Goal: Information Seeking & Learning: Learn about a topic

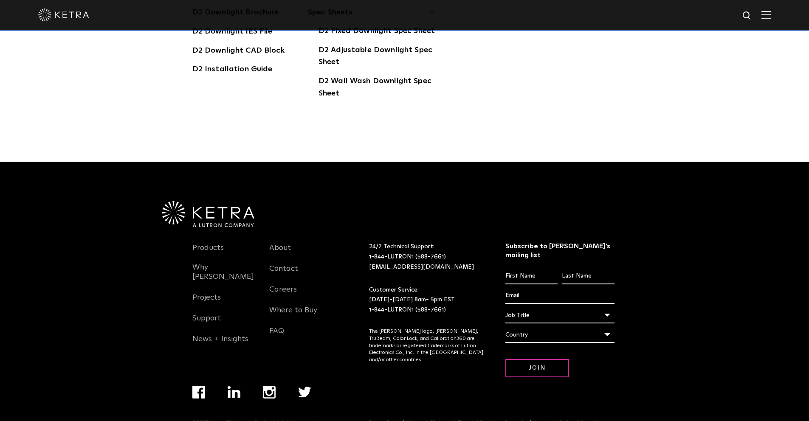
scroll to position [2663, 0]
click at [201, 293] on link "Projects" at bounding box center [206, 303] width 28 height 20
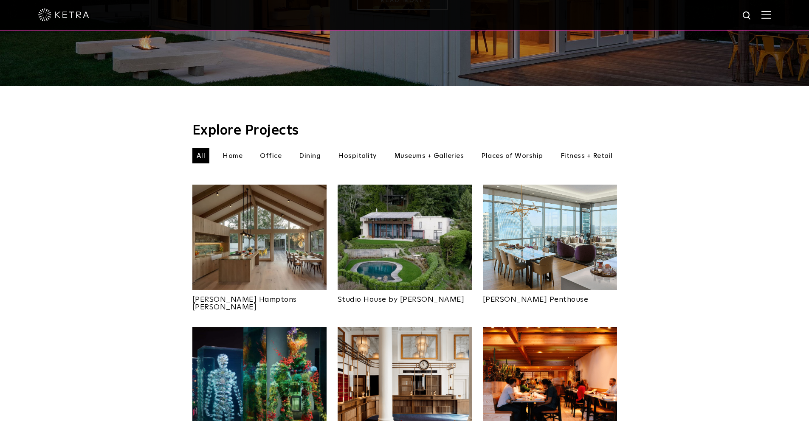
scroll to position [121, 0]
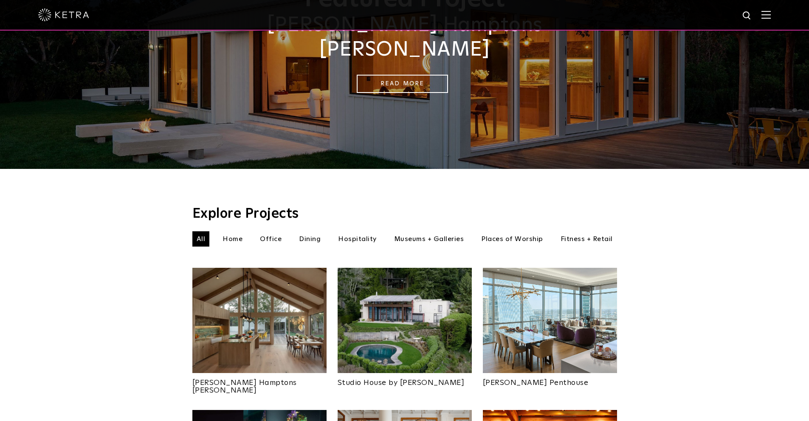
click at [246, 231] on li "Home" at bounding box center [232, 238] width 28 height 15
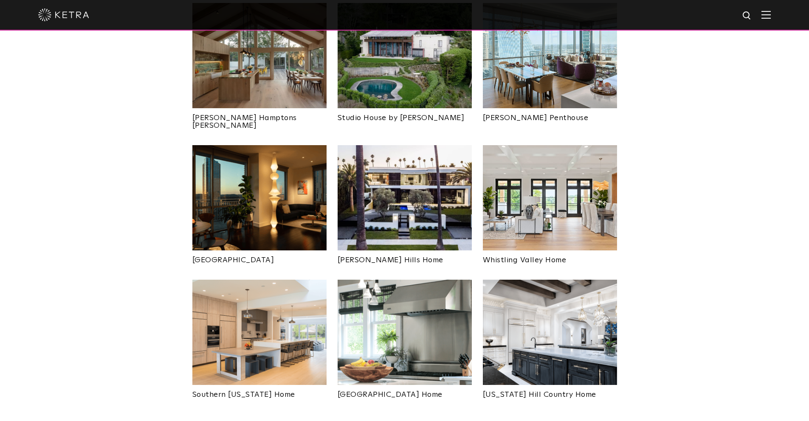
scroll to position [397, 0]
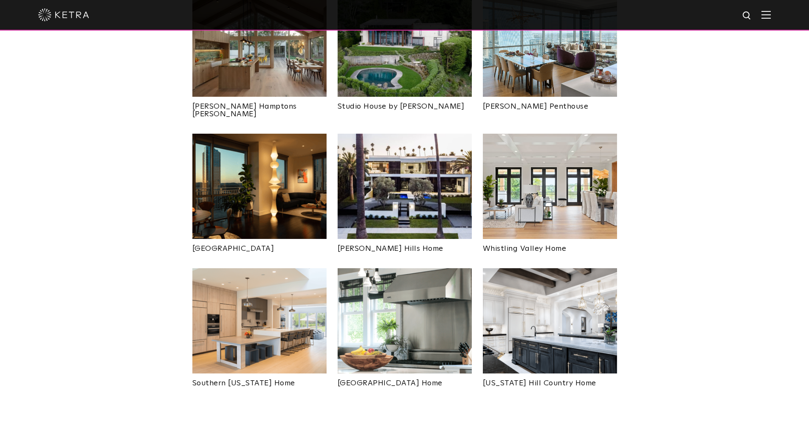
click at [538, 300] on img at bounding box center [550, 320] width 134 height 105
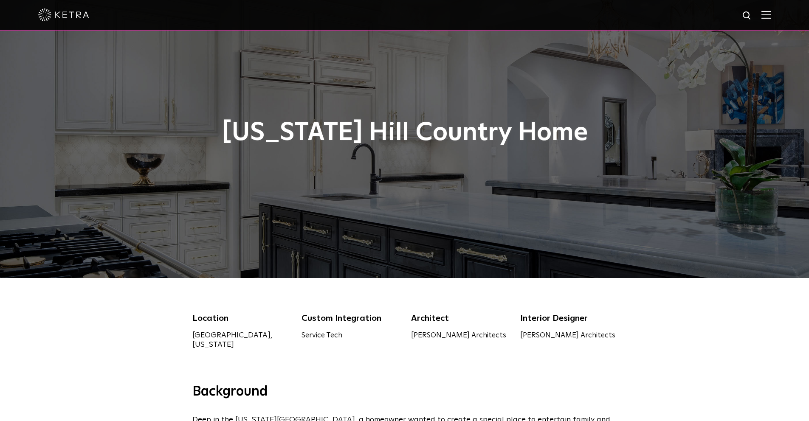
click at [537, 335] on link "[PERSON_NAME] Architects" at bounding box center [567, 335] width 95 height 7
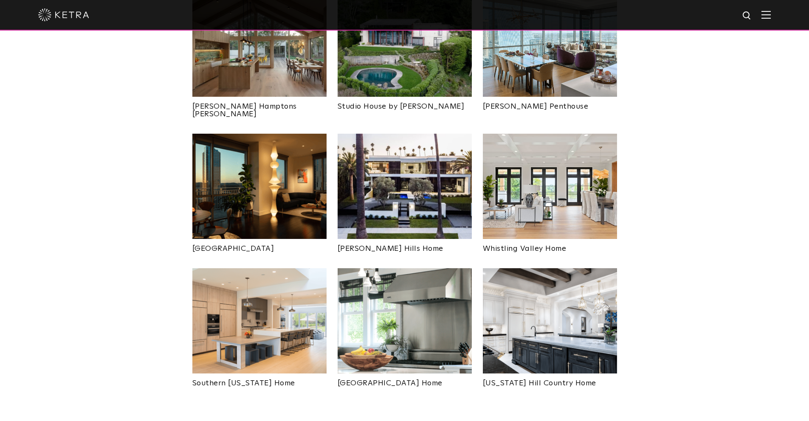
click at [274, 318] on img at bounding box center [259, 320] width 134 height 105
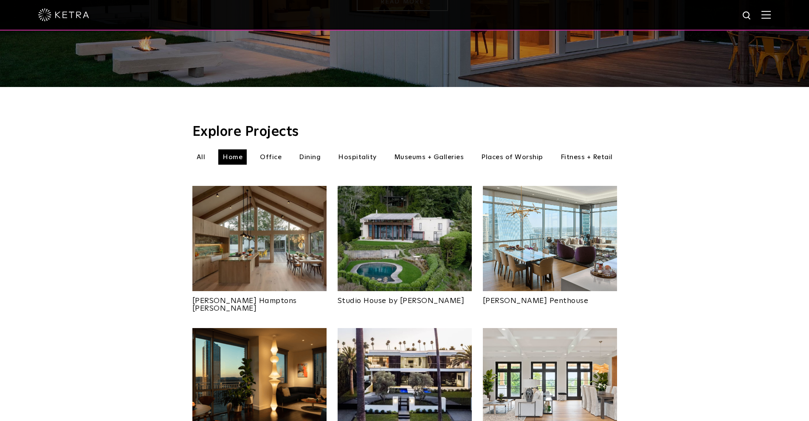
scroll to position [181, 0]
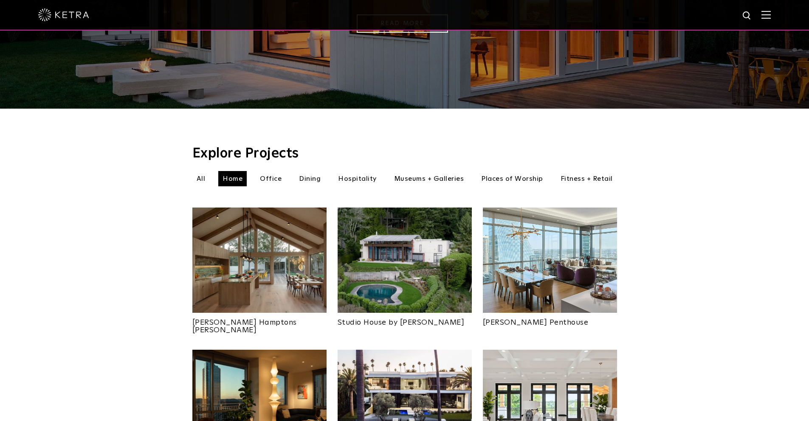
click at [254, 241] on img at bounding box center [259, 260] width 134 height 105
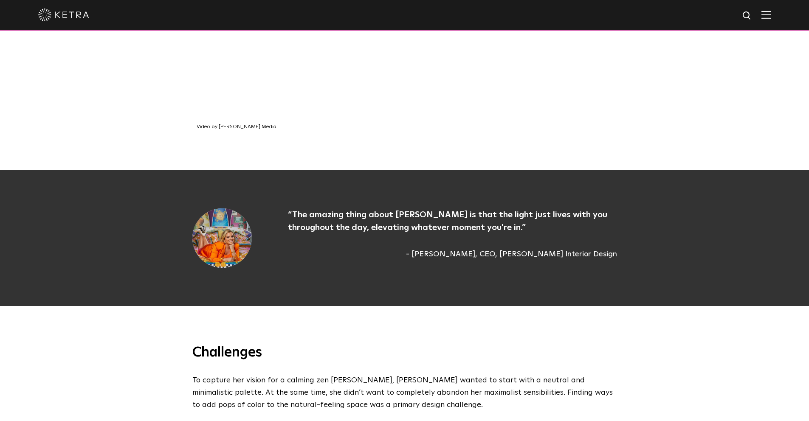
scroll to position [569, 0]
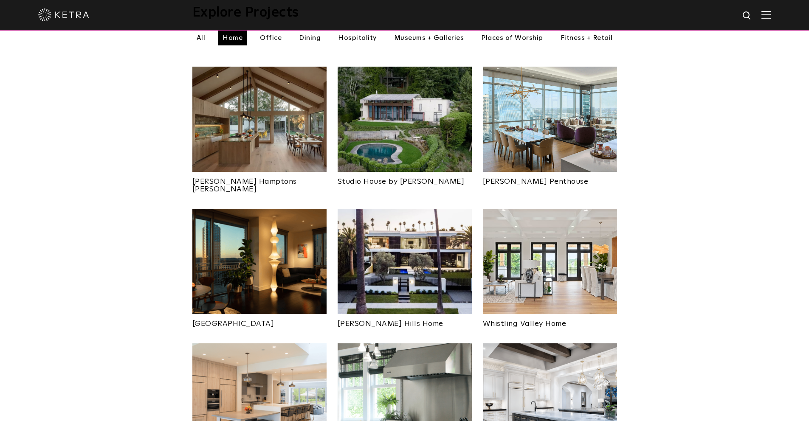
scroll to position [320, 0]
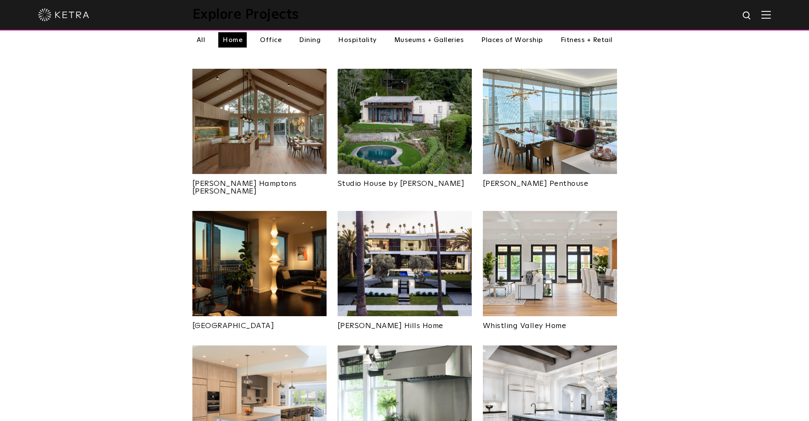
click at [429, 144] on img at bounding box center [405, 121] width 134 height 105
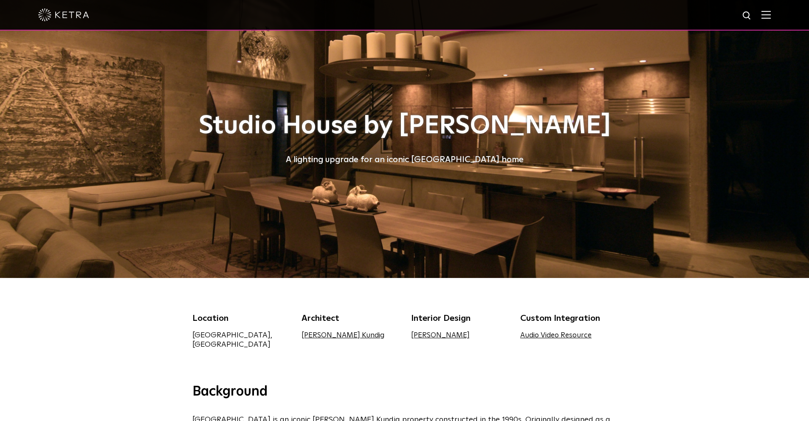
click at [437, 336] on link "Janice Viekman" at bounding box center [440, 335] width 59 height 7
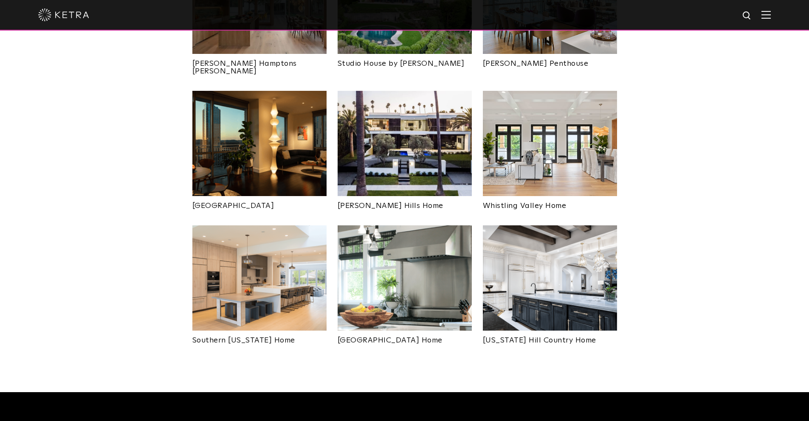
scroll to position [442, 0]
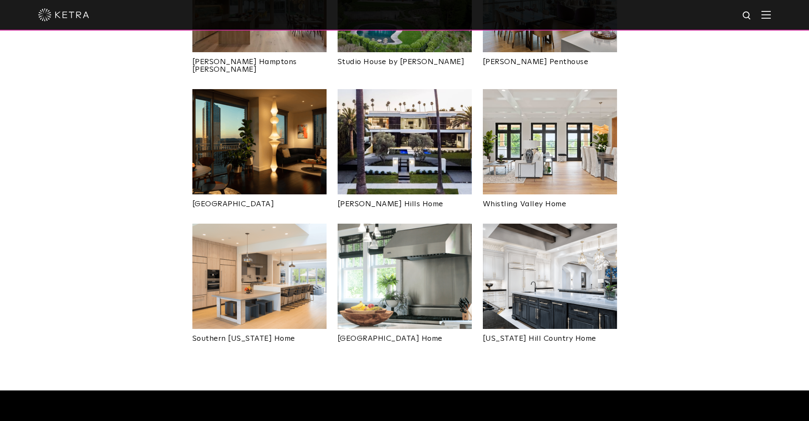
click at [270, 152] on img at bounding box center [259, 141] width 134 height 105
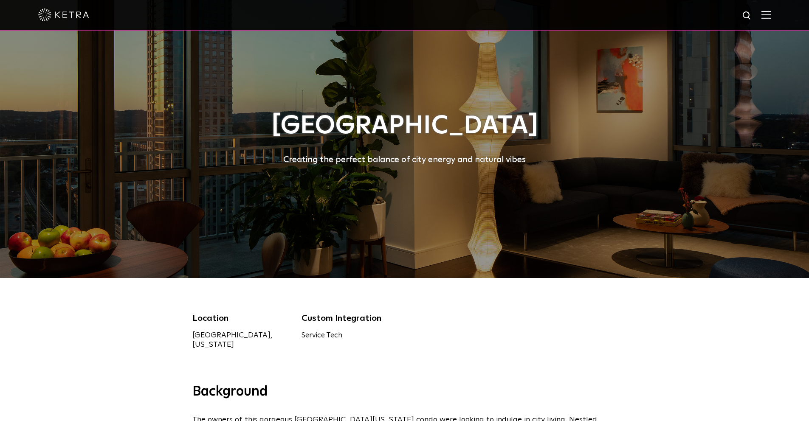
click at [336, 337] on link "Service Tech" at bounding box center [321, 335] width 41 height 7
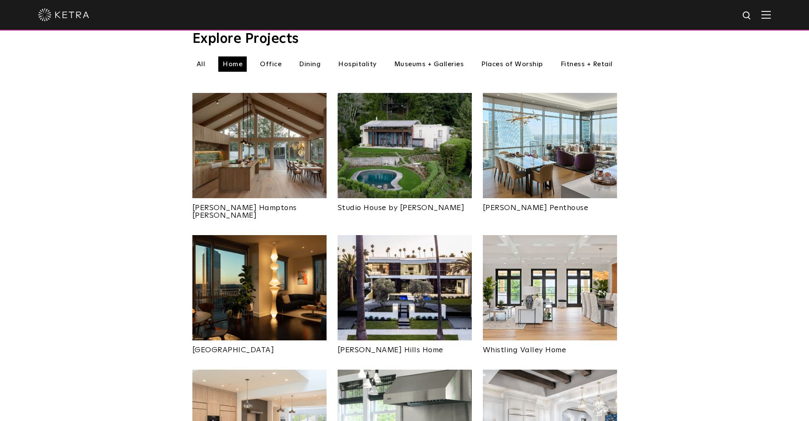
click at [537, 171] on img at bounding box center [550, 145] width 134 height 105
click at [413, 162] on img at bounding box center [405, 145] width 134 height 105
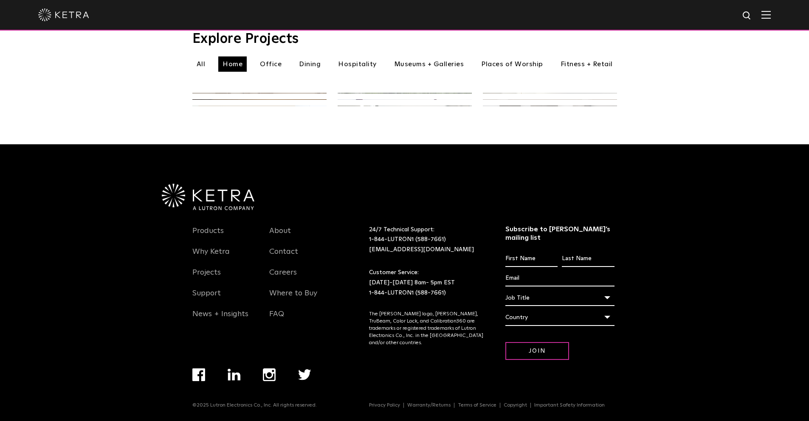
scroll to position [296, 0]
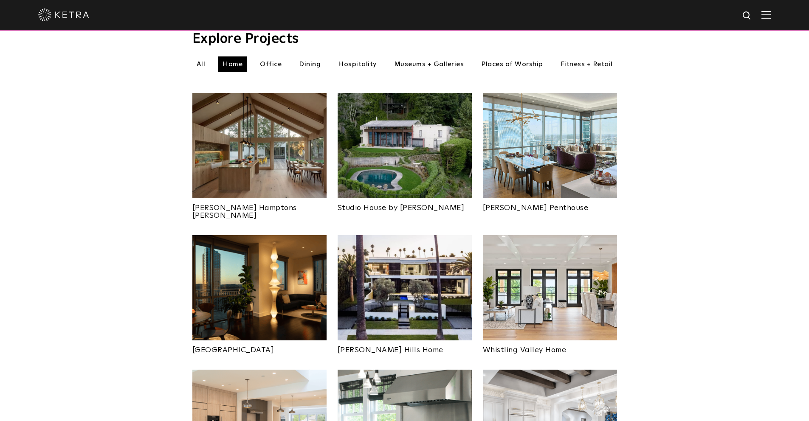
click at [275, 170] on img at bounding box center [259, 145] width 134 height 105
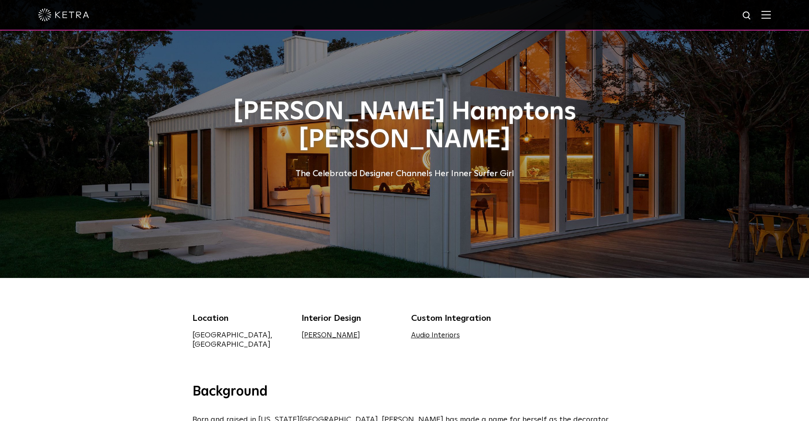
click at [431, 338] on link "Audio Interiors" at bounding box center [435, 335] width 49 height 7
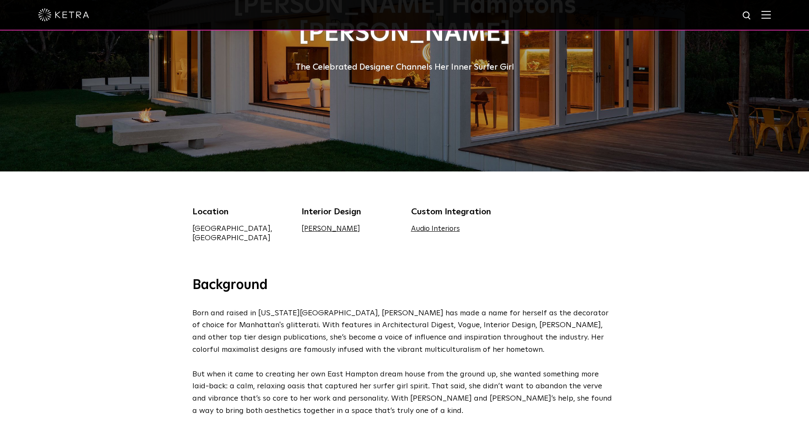
scroll to position [143, 0]
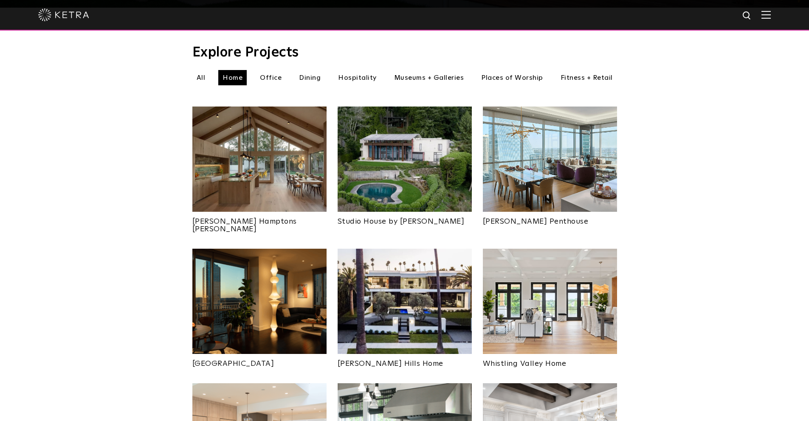
scroll to position [152, 0]
